Goal: Task Accomplishment & Management: Manage account settings

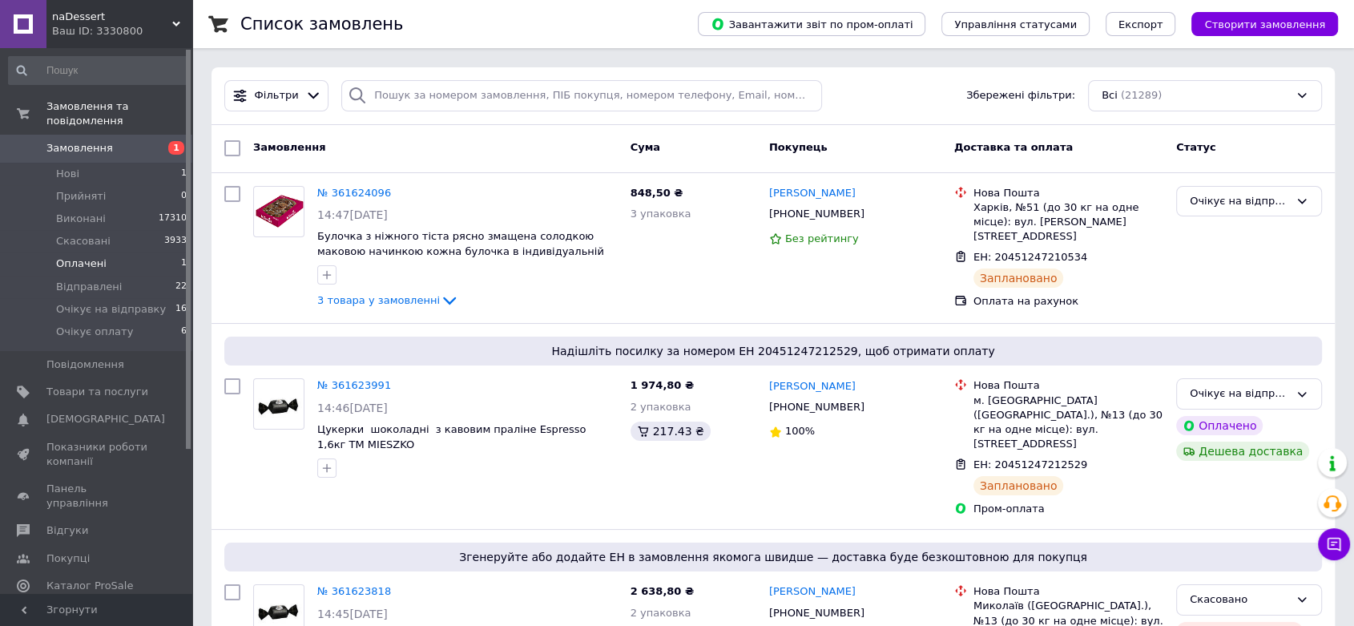
click at [68, 256] on span "Оплачені" at bounding box center [81, 263] width 50 height 14
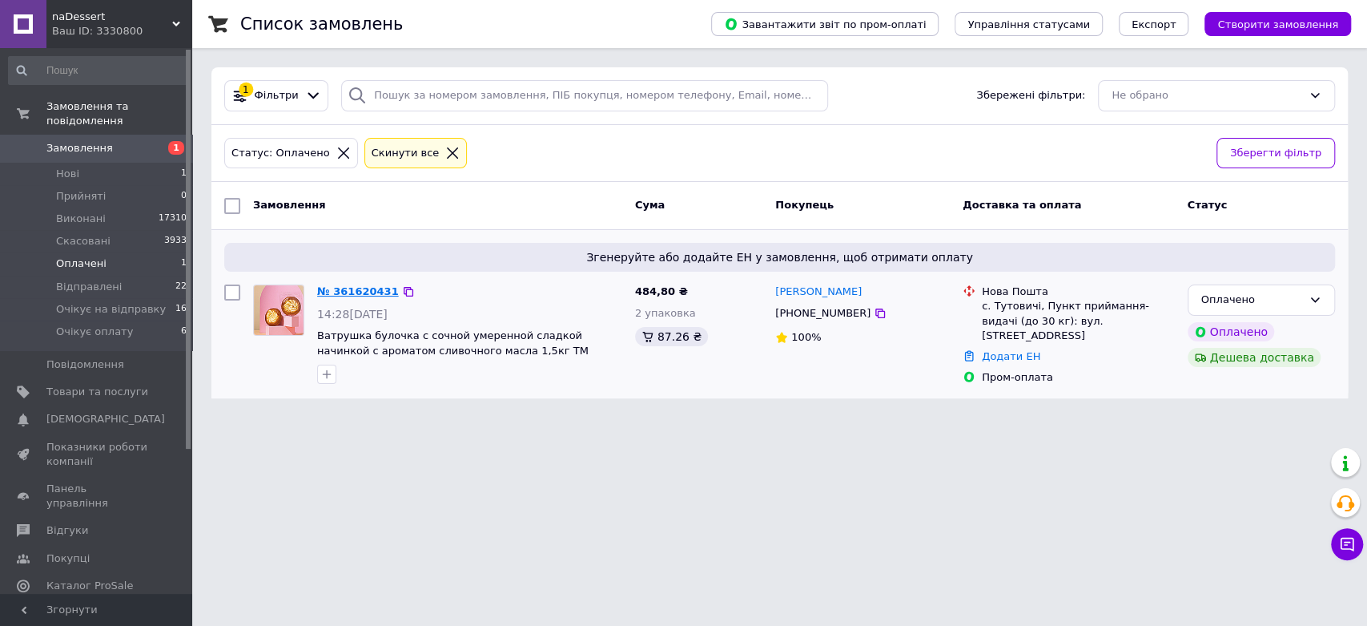
click at [352, 288] on link "№ 361620431" at bounding box center [358, 291] width 82 height 12
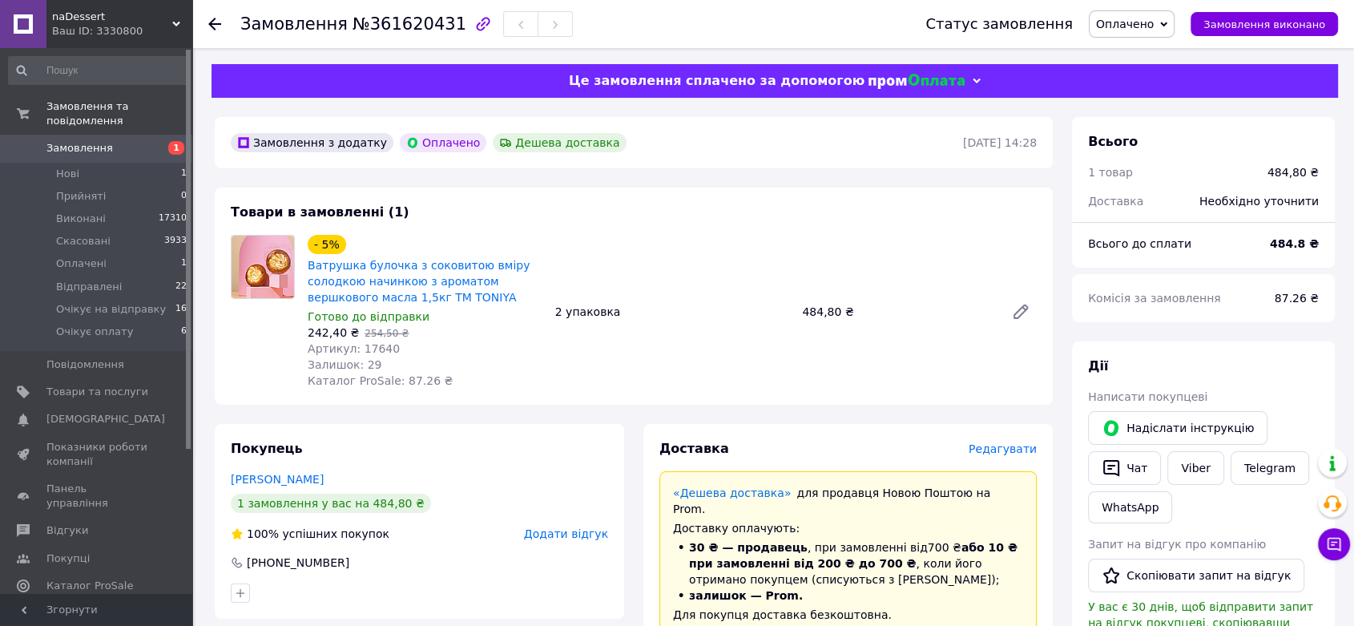
click at [401, 28] on span "№361620431" at bounding box center [409, 23] width 114 height 19
copy span "361620431"
click at [1030, 442] on span "Редагувати" at bounding box center [1002, 448] width 68 height 13
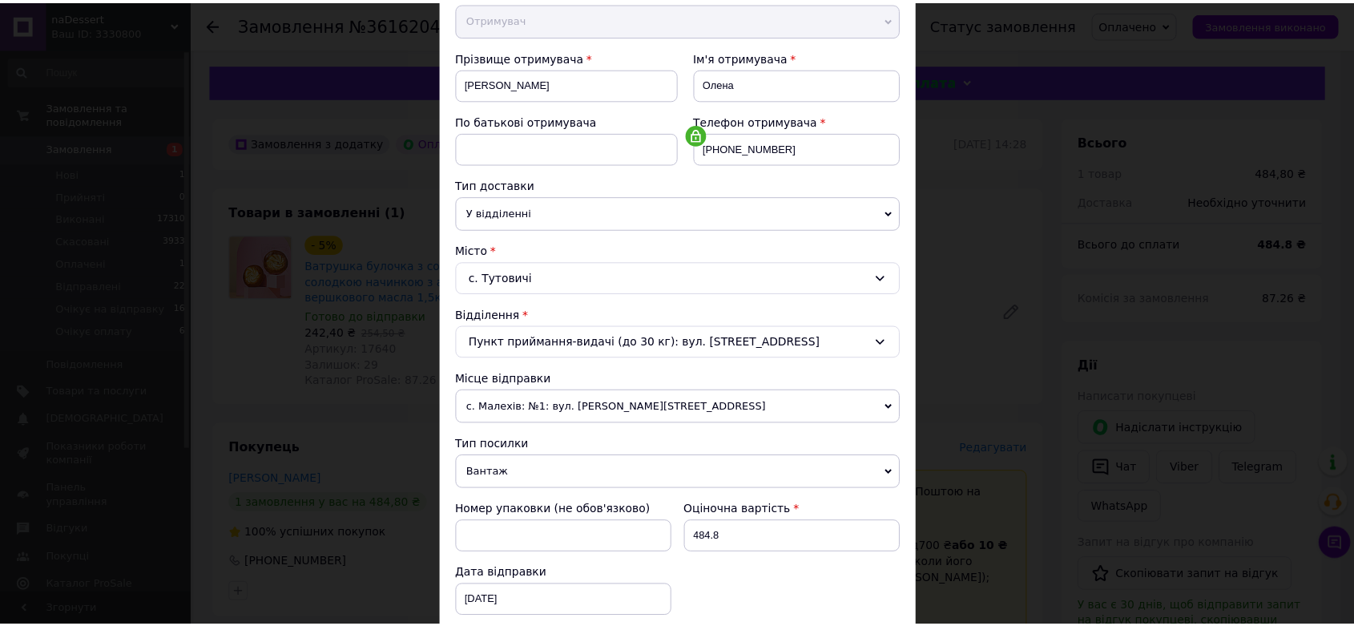
scroll to position [435, 0]
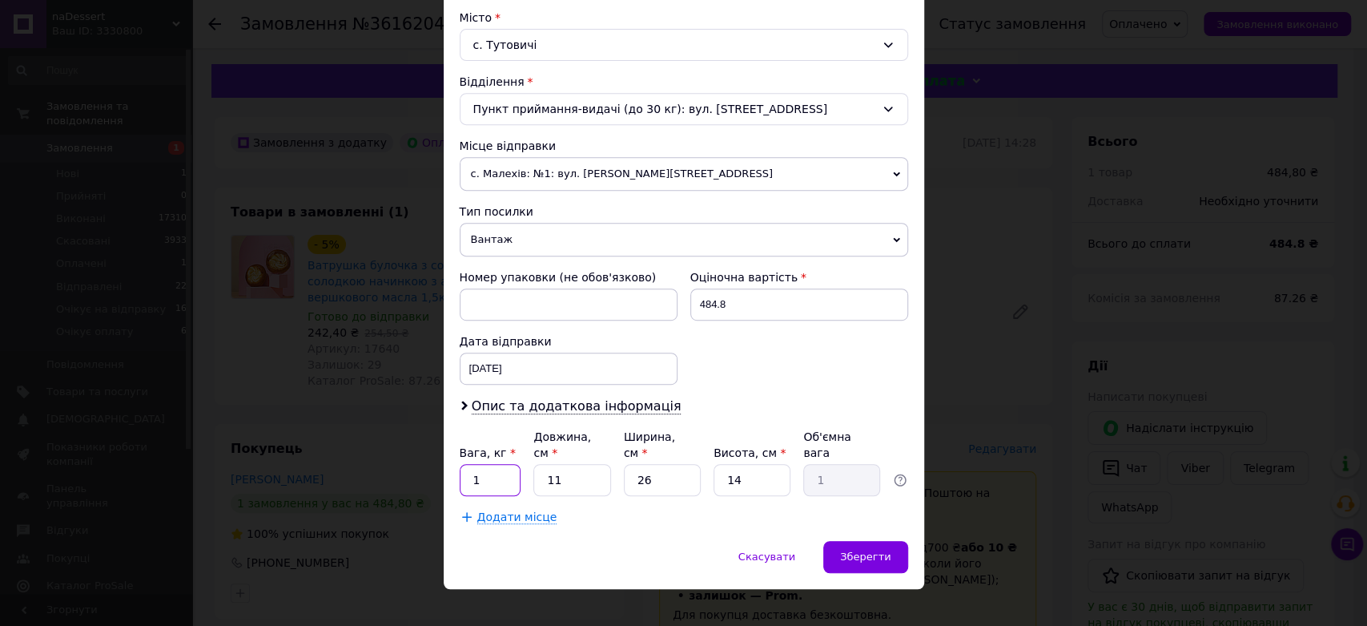
click at [497, 466] on input "1" at bounding box center [491, 480] width 62 height 32
type input "3"
type input "2"
type input "0.18"
type input "29"
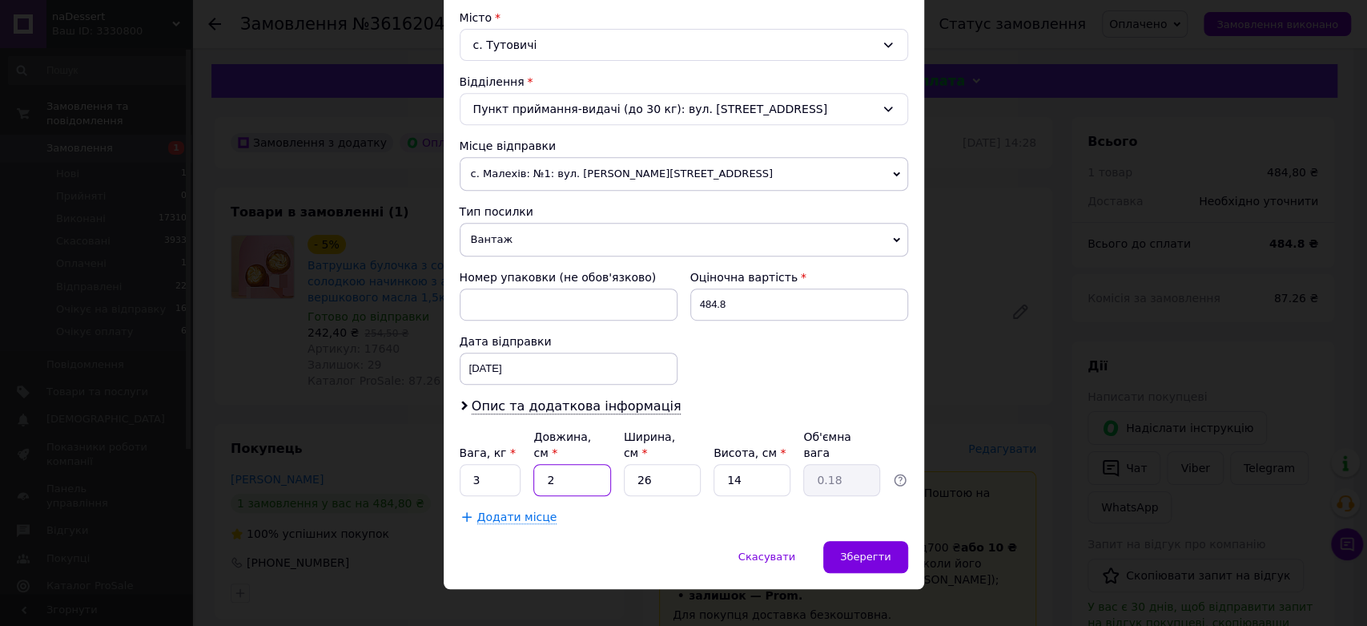
type input "2.64"
type input "29"
type input "4"
type input "0.41"
type input "40"
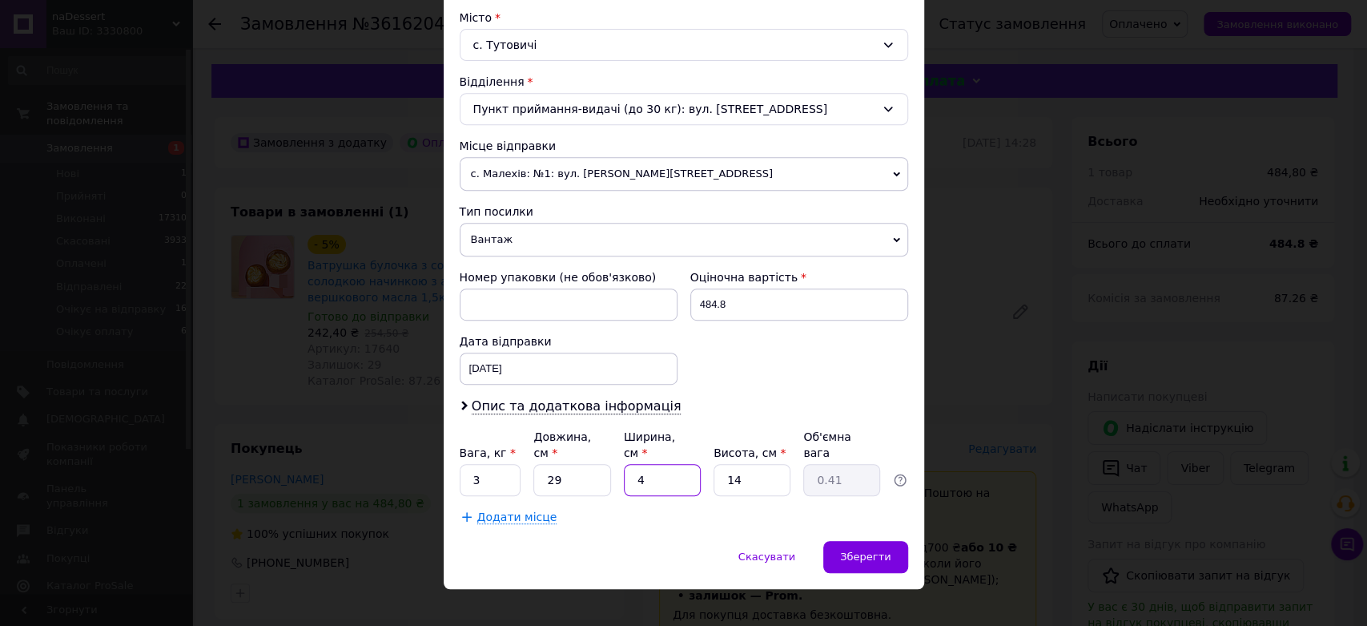
type input "4.06"
type input "40"
type input "2"
type input "0.58"
type input "20"
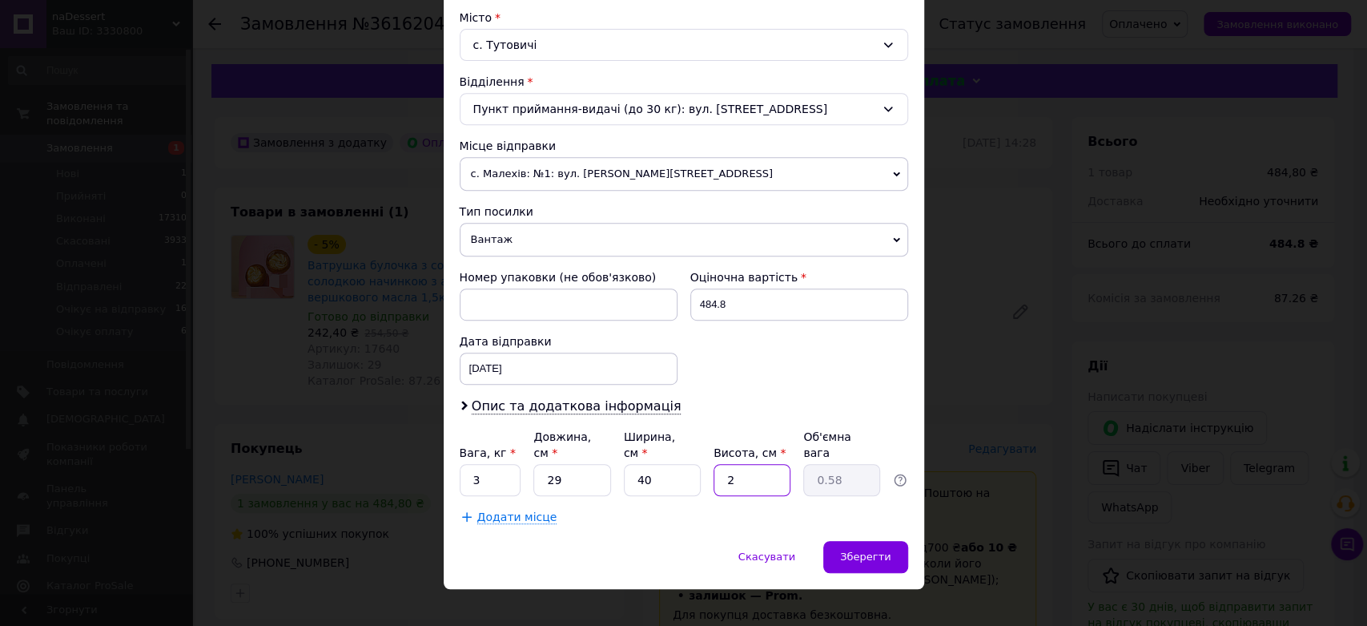
type input "5.8"
type input "20"
click at [887, 550] on span "Зберегти" at bounding box center [865, 556] width 50 height 12
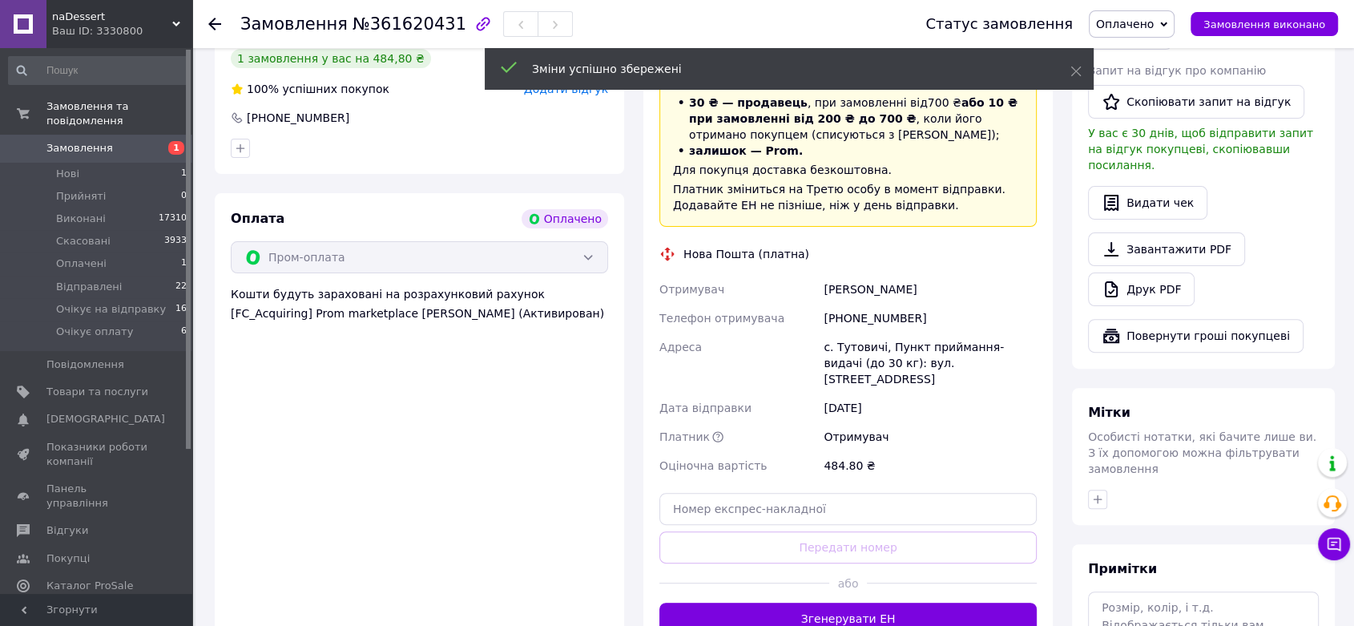
scroll to position [533, 0]
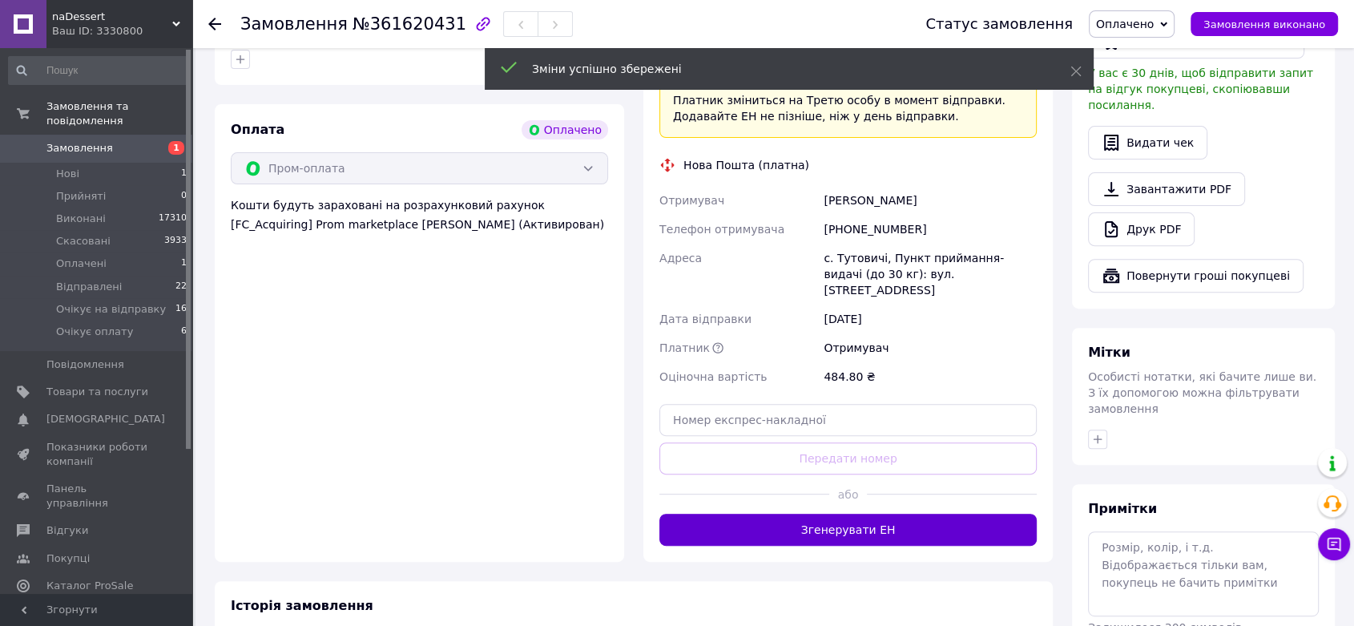
click at [894, 513] on button "Згенерувати ЕН" at bounding box center [847, 529] width 377 height 32
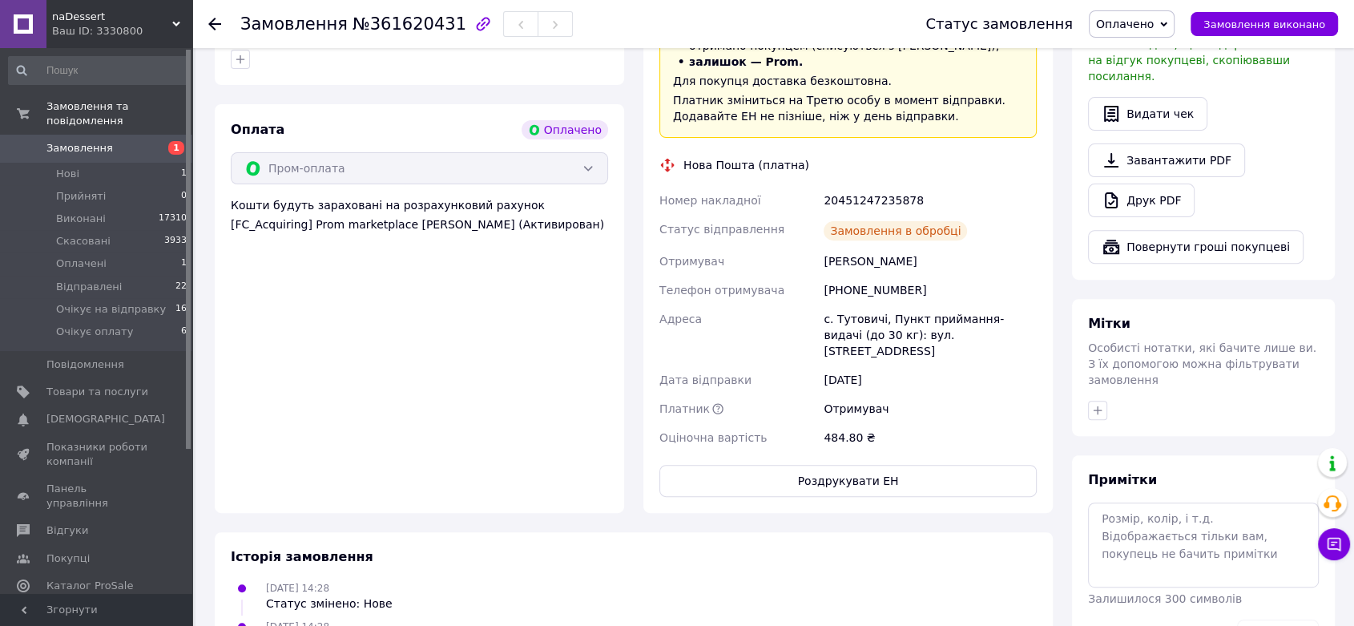
click at [871, 186] on div "20451247235878" at bounding box center [929, 200] width 219 height 29
copy div "20451247235878"
drag, startPoint x: 1146, startPoint y: 31, endPoint x: 1154, endPoint y: 41, distance: 12.5
click at [1148, 30] on span "Оплачено" at bounding box center [1125, 24] width 58 height 13
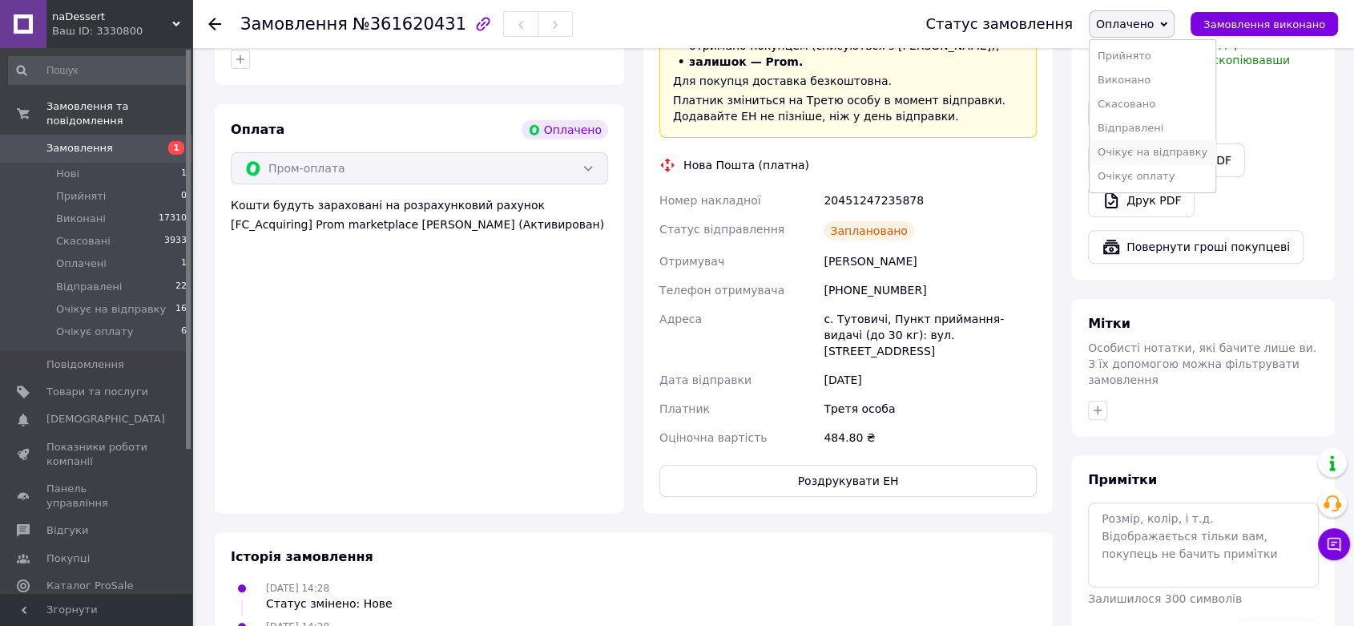
click at [1203, 147] on li "Очікує на відправку" at bounding box center [1152, 152] width 126 height 24
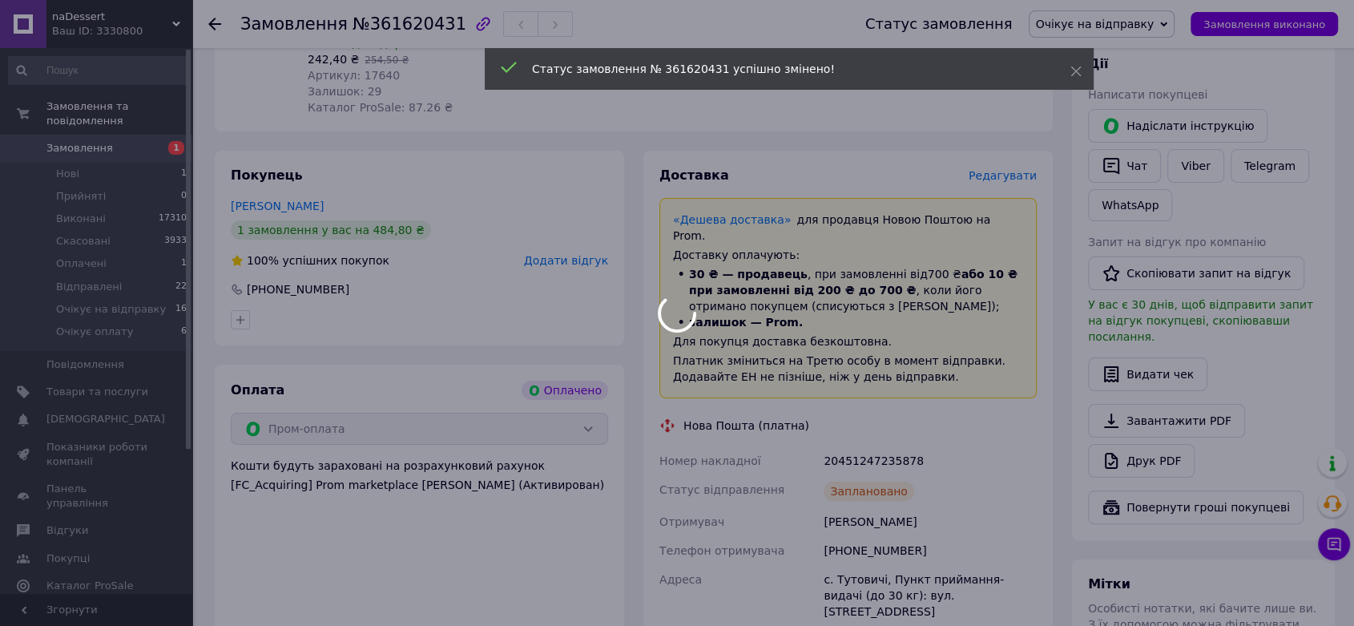
scroll to position [267, 0]
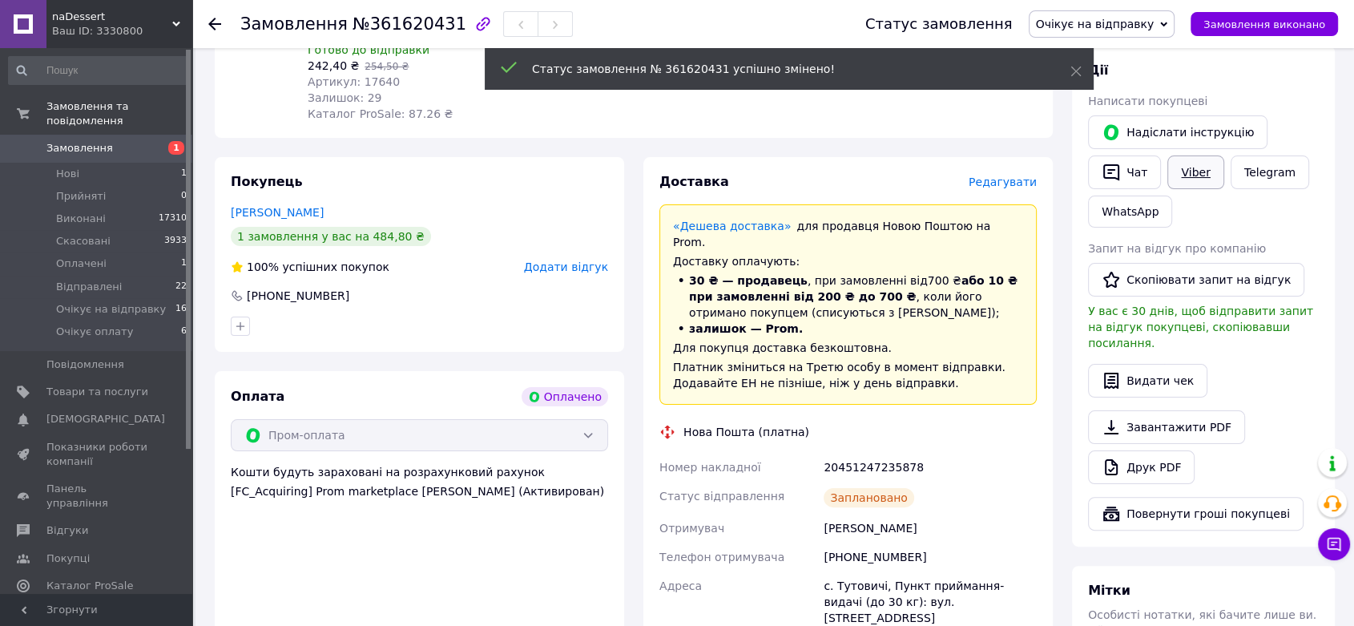
click at [1196, 171] on link "Viber" at bounding box center [1195, 172] width 56 height 34
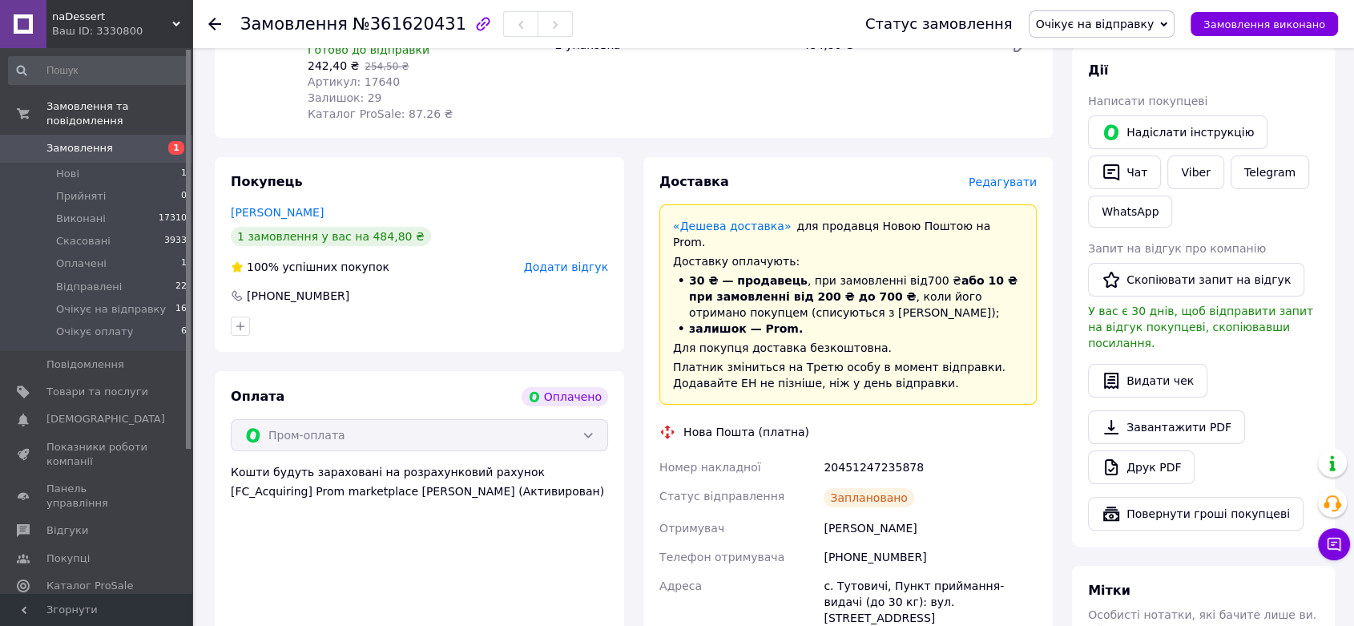
click at [875, 453] on div "20451247235878" at bounding box center [929, 467] width 219 height 29
copy div "20451247235878"
click at [74, 167] on span "Нові" at bounding box center [67, 174] width 23 height 14
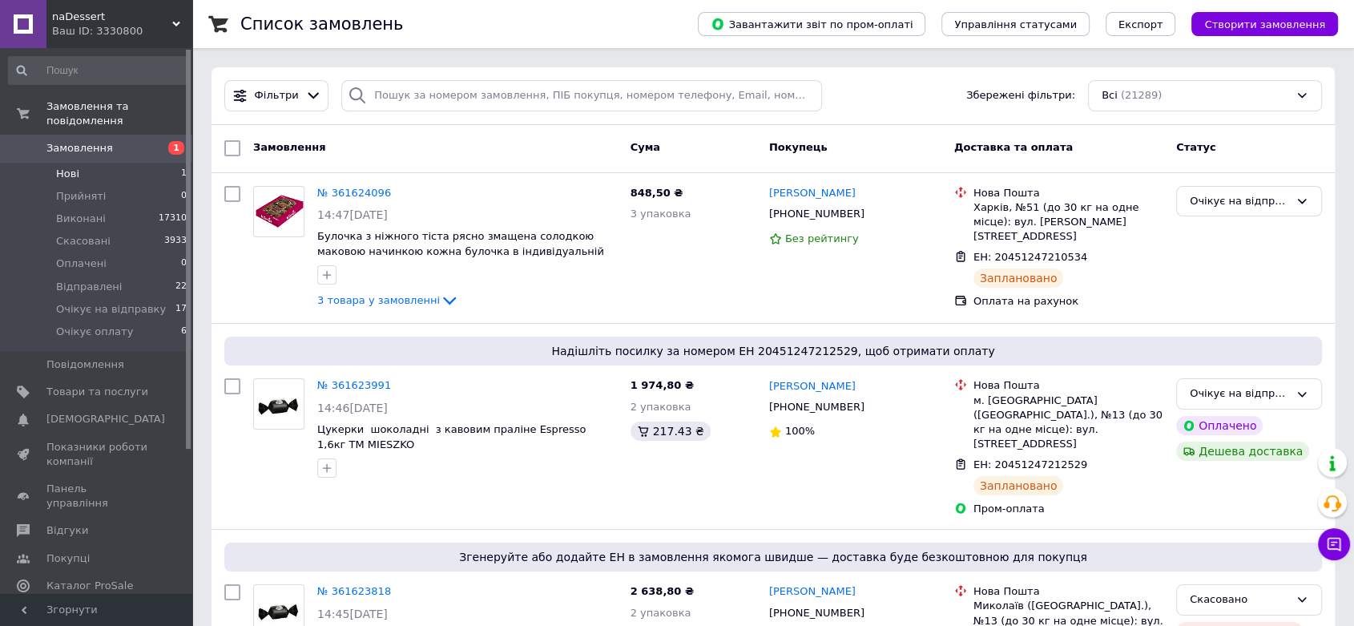
click at [66, 167] on span "Нові" at bounding box center [67, 174] width 23 height 14
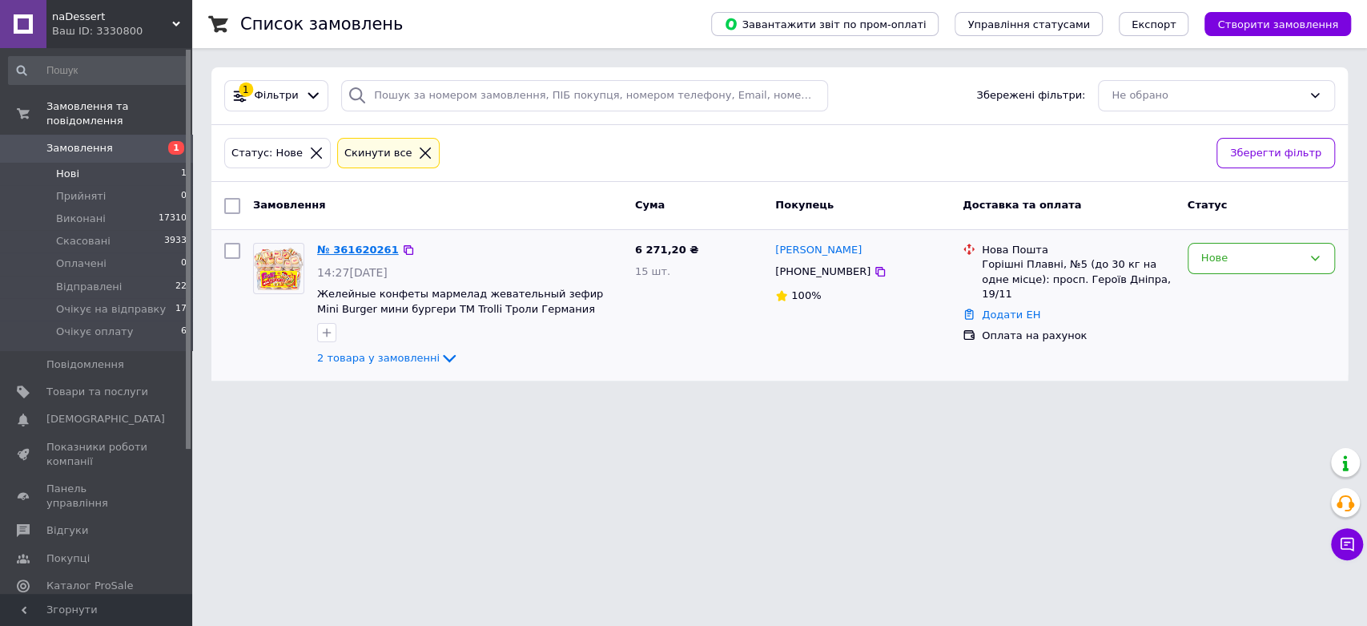
click at [350, 243] on link "№ 361620261" at bounding box center [358, 249] width 82 height 12
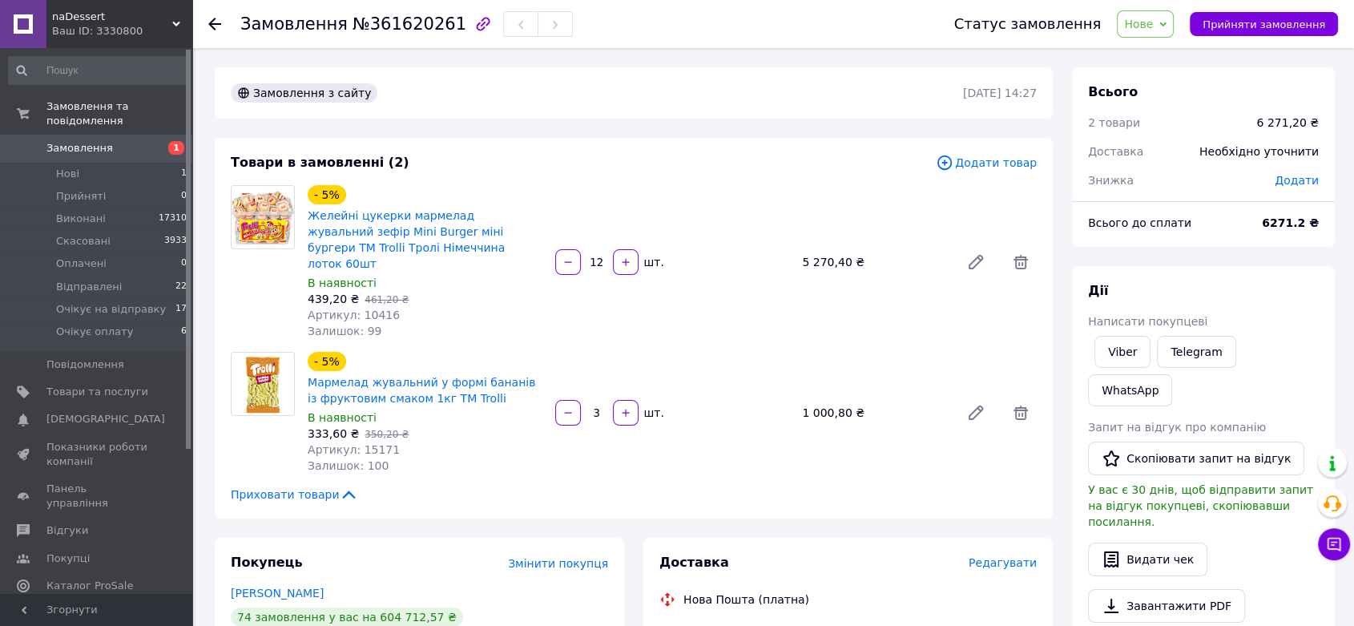
click at [392, 24] on span "№361620261" at bounding box center [409, 23] width 114 height 19
copy span "361620261"
